Goal: Information Seeking & Learning: Find specific fact

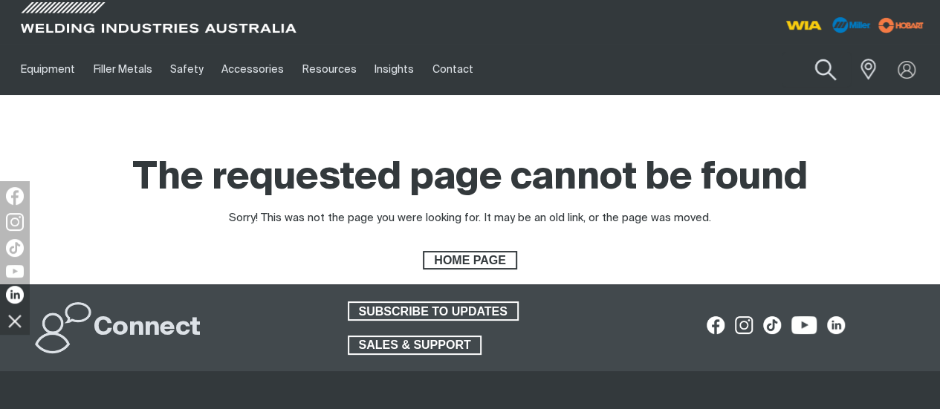
click at [828, 68] on button "Search products" at bounding box center [826, 70] width 60 height 42
click at [704, 71] on input "Search" at bounding box center [735, 69] width 229 height 33
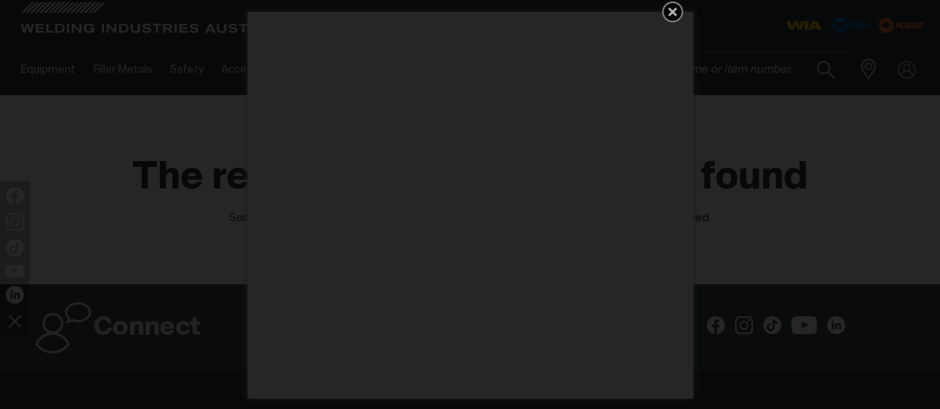
click at [672, 10] on icon "Get 5 WIA Welding Guides Free!" at bounding box center [672, 11] width 9 height 9
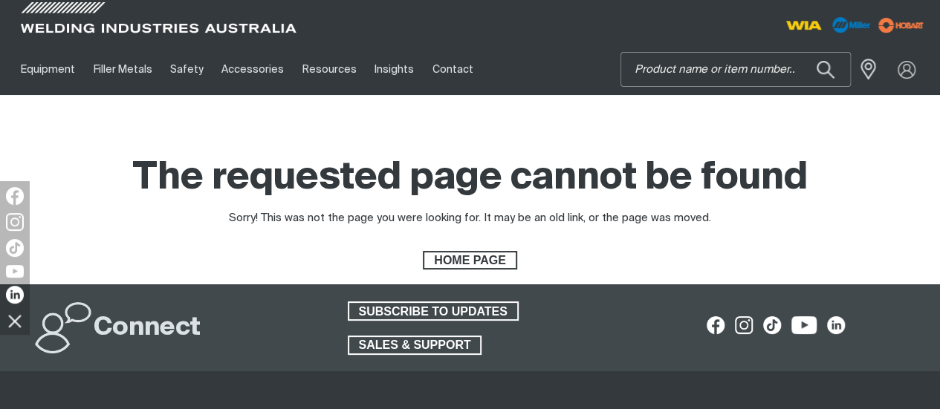
click at [704, 74] on input "Search" at bounding box center [735, 69] width 229 height 33
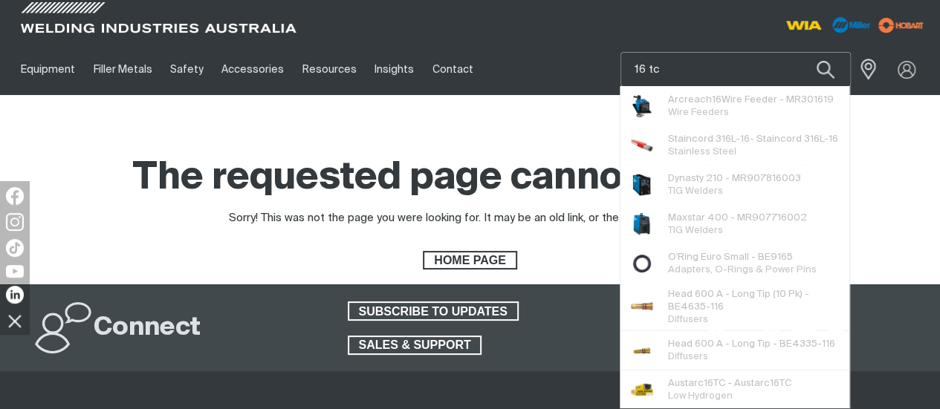
type input "16 tc"
click at [800, 52] on button "Search products" at bounding box center [825, 69] width 51 height 35
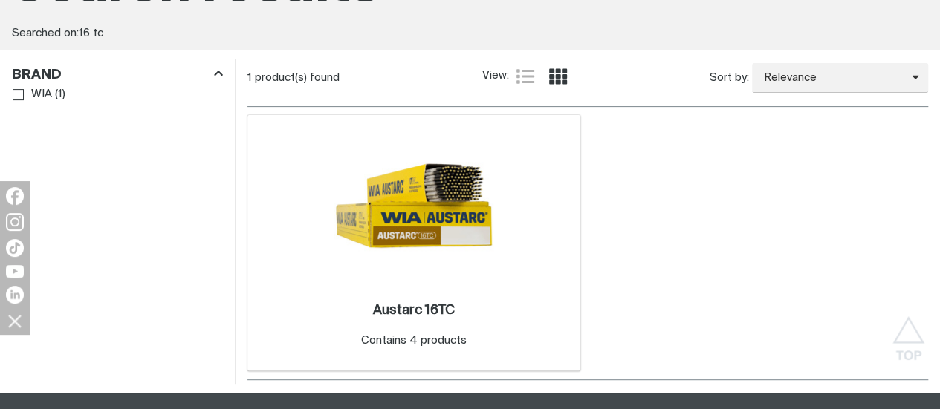
scroll to position [223, 0]
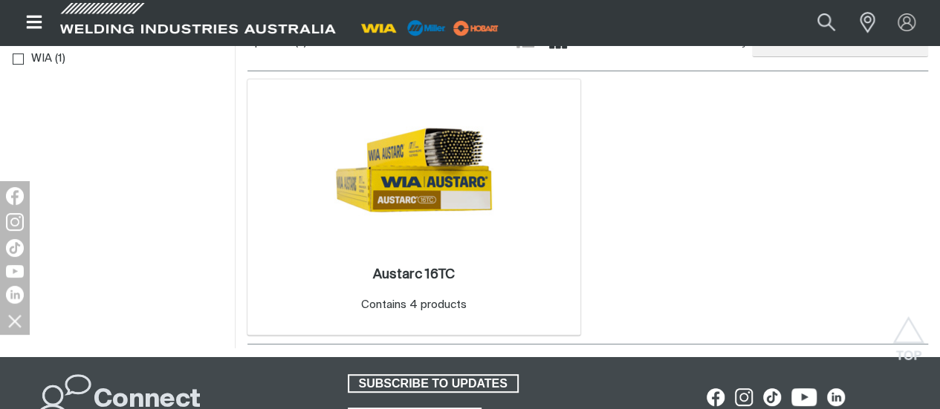
click at [380, 176] on img at bounding box center [413, 170] width 159 height 159
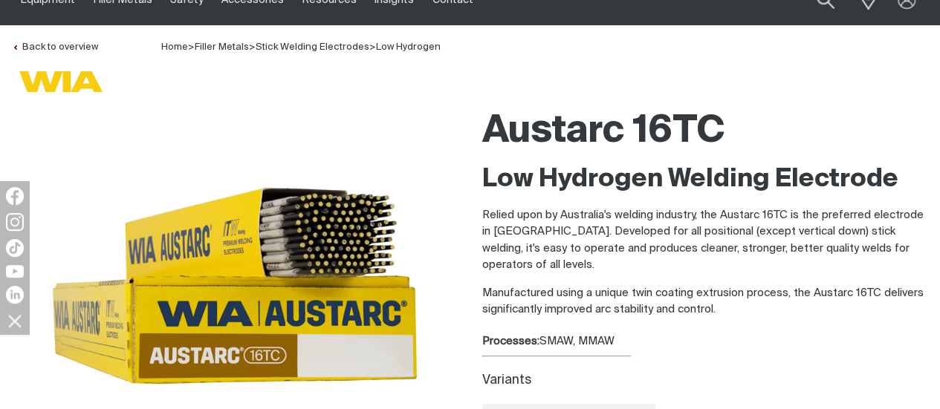
scroll to position [149, 0]
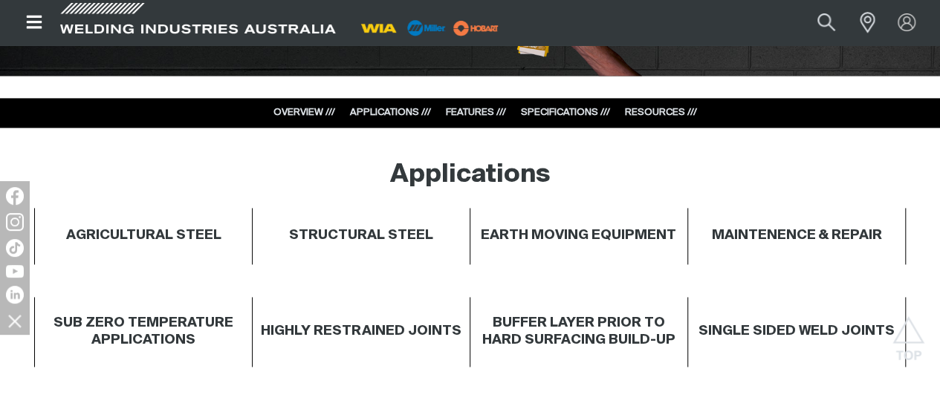
click at [575, 111] on link "SPECIFICATIONS ///" at bounding box center [565, 113] width 89 height 10
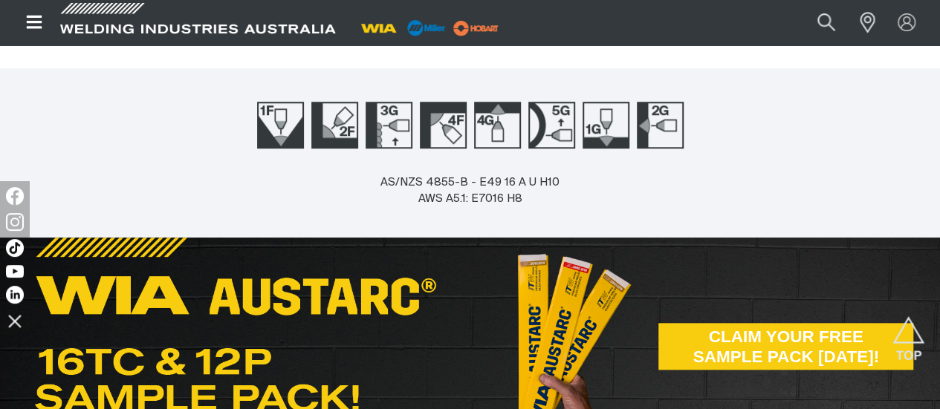
scroll to position [743, 0]
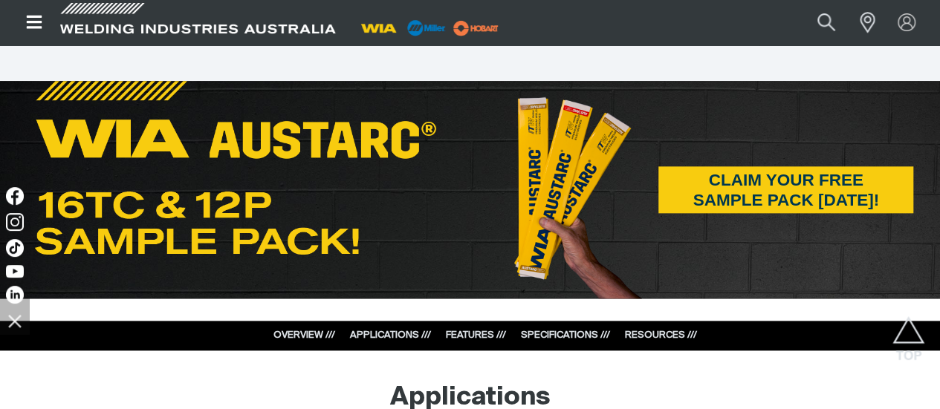
click at [645, 335] on link "RESOURCES ///" at bounding box center [661, 336] width 72 height 10
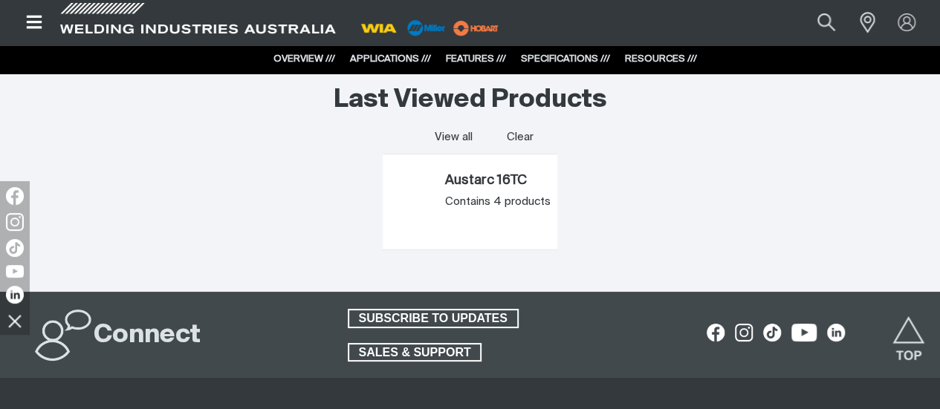
scroll to position [5697, 0]
